Goal: Navigation & Orientation: Find specific page/section

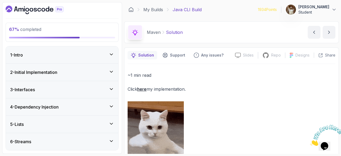
scroll to position [118, 0]
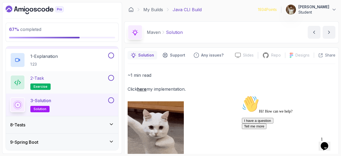
click at [110, 78] on button at bounding box center [111, 78] width 6 height 6
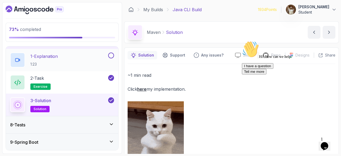
click at [112, 52] on button at bounding box center [111, 55] width 6 height 6
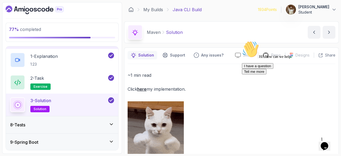
scroll to position [135, 0]
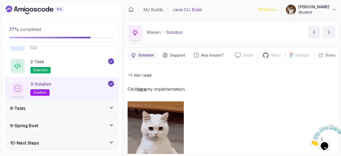
click at [72, 103] on div "8 - Tests" at bounding box center [62, 108] width 112 height 17
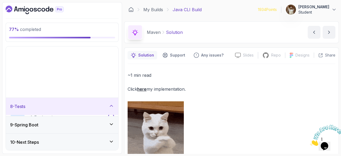
scroll to position [68, 0]
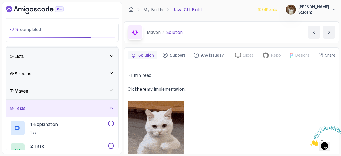
click at [65, 101] on div "8 - Tests" at bounding box center [62, 108] width 112 height 17
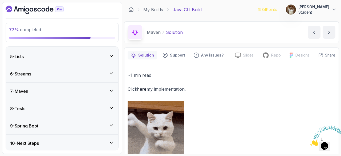
click at [55, 144] on div "10 - Next Steps" at bounding box center [62, 143] width 104 height 6
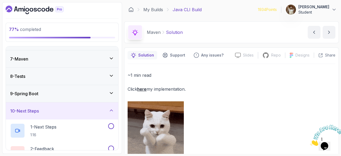
scroll to position [97, 0]
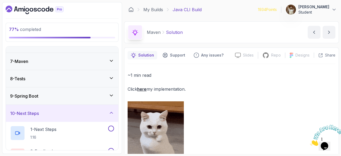
click at [44, 97] on div "9 - Spring Boot" at bounding box center [62, 96] width 104 height 6
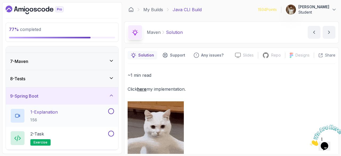
scroll to position [113, 0]
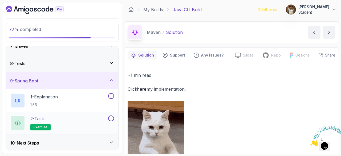
click at [37, 116] on p "2 - Task" at bounding box center [37, 118] width 14 height 6
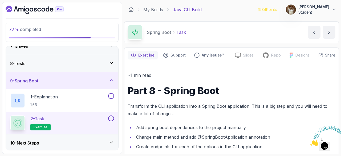
scroll to position [19, 0]
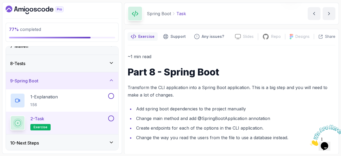
click at [33, 68] on div "8 - Tests" at bounding box center [62, 63] width 112 height 17
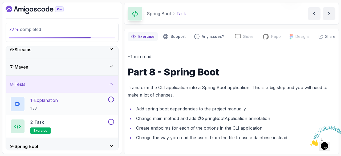
scroll to position [91, 0]
click at [37, 71] on div "7 - Maven" at bounding box center [62, 67] width 112 height 17
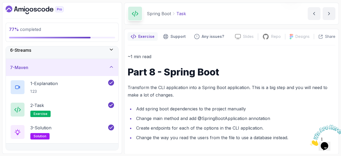
click at [37, 71] on div "7 - Maven" at bounding box center [62, 67] width 112 height 17
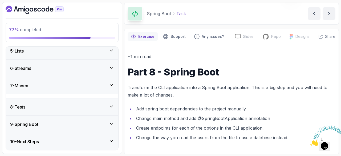
scroll to position [68, 0]
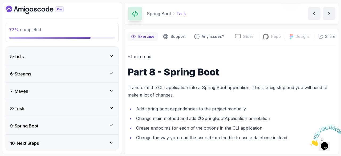
click at [39, 105] on div "8 - Tests" at bounding box center [62, 108] width 104 height 6
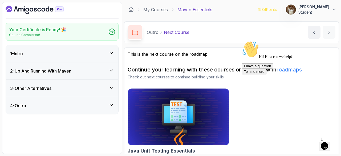
scroll to position [5, 0]
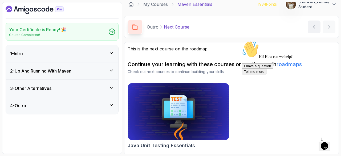
click at [27, 4] on div "Your Certificate is Ready! 🎉 Course Completed! 1 - Intro 2 - Up And Running Wit…" at bounding box center [62, 77] width 120 height 151
click at [28, 8] on icon "Dashboard" at bounding box center [35, 10] width 58 height 9
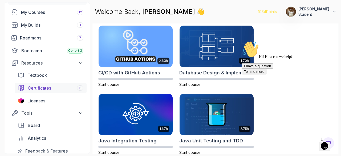
scroll to position [41, 0]
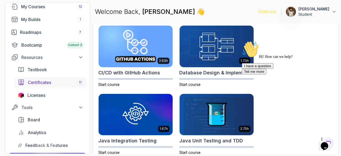
click at [74, 77] on link "Certificates 11" at bounding box center [51, 82] width 72 height 11
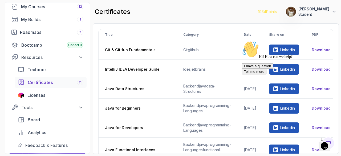
click at [242, 41] on icon "Chat attention grabber" at bounding box center [242, 41] width 0 height 0
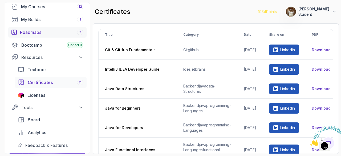
click at [40, 36] on link "Roadmaps 7" at bounding box center [47, 32] width 78 height 11
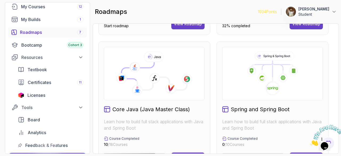
scroll to position [225, 0]
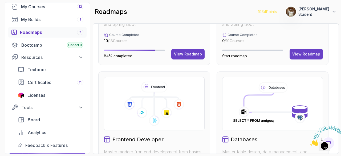
click at [184, 52] on div "View Roadmap" at bounding box center [188, 53] width 28 height 5
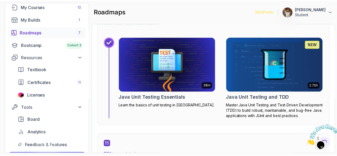
scroll to position [2935, 0]
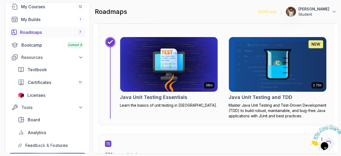
click at [310, 142] on icon "Close" at bounding box center [310, 144] width 0 height 5
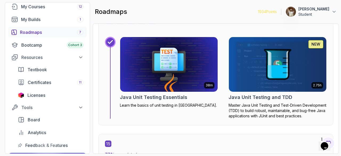
click at [200, 73] on img at bounding box center [169, 64] width 102 height 57
